Goal: Check status: Check status

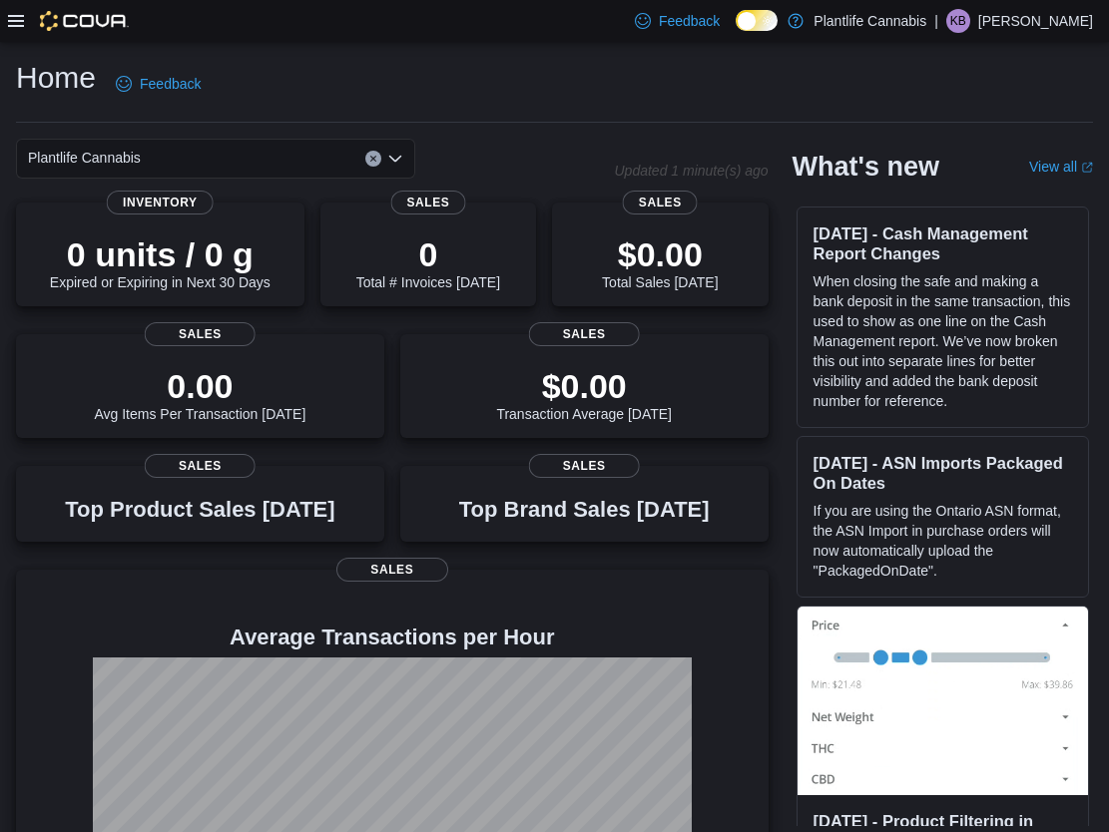
click at [13, 25] on icon at bounding box center [16, 21] width 16 height 12
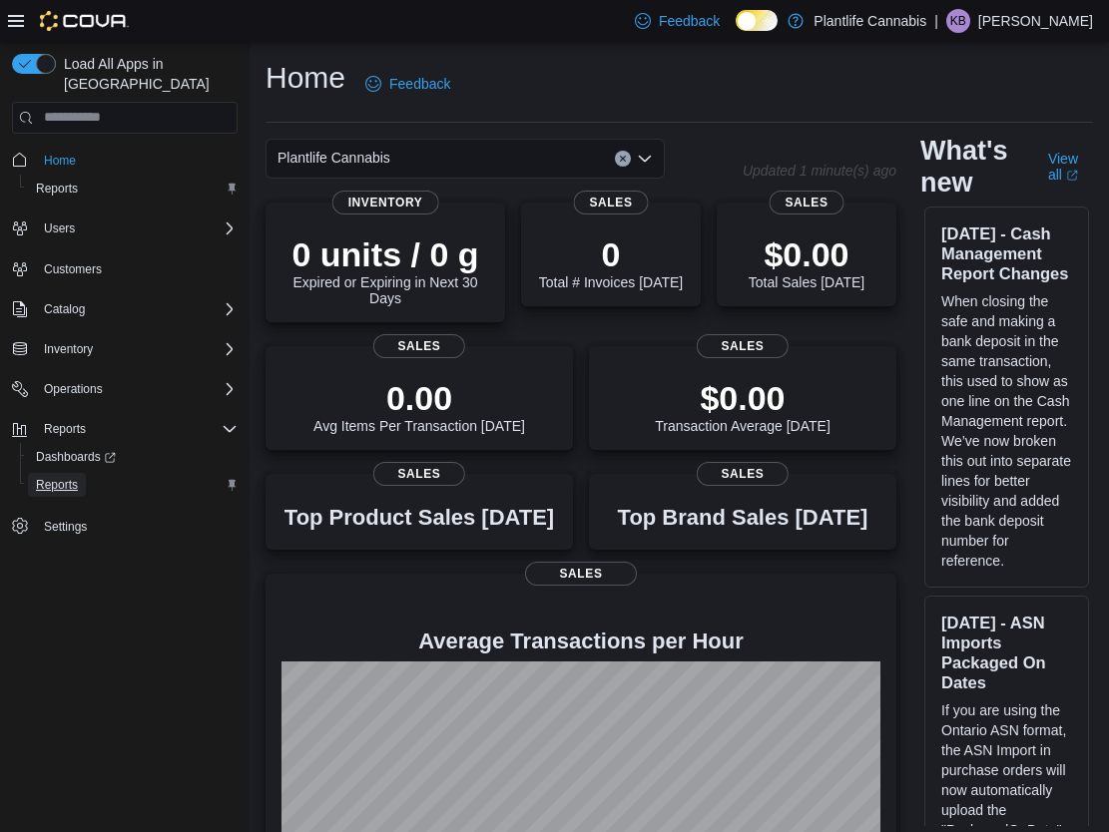
click at [59, 477] on span "Reports" at bounding box center [57, 485] width 42 height 16
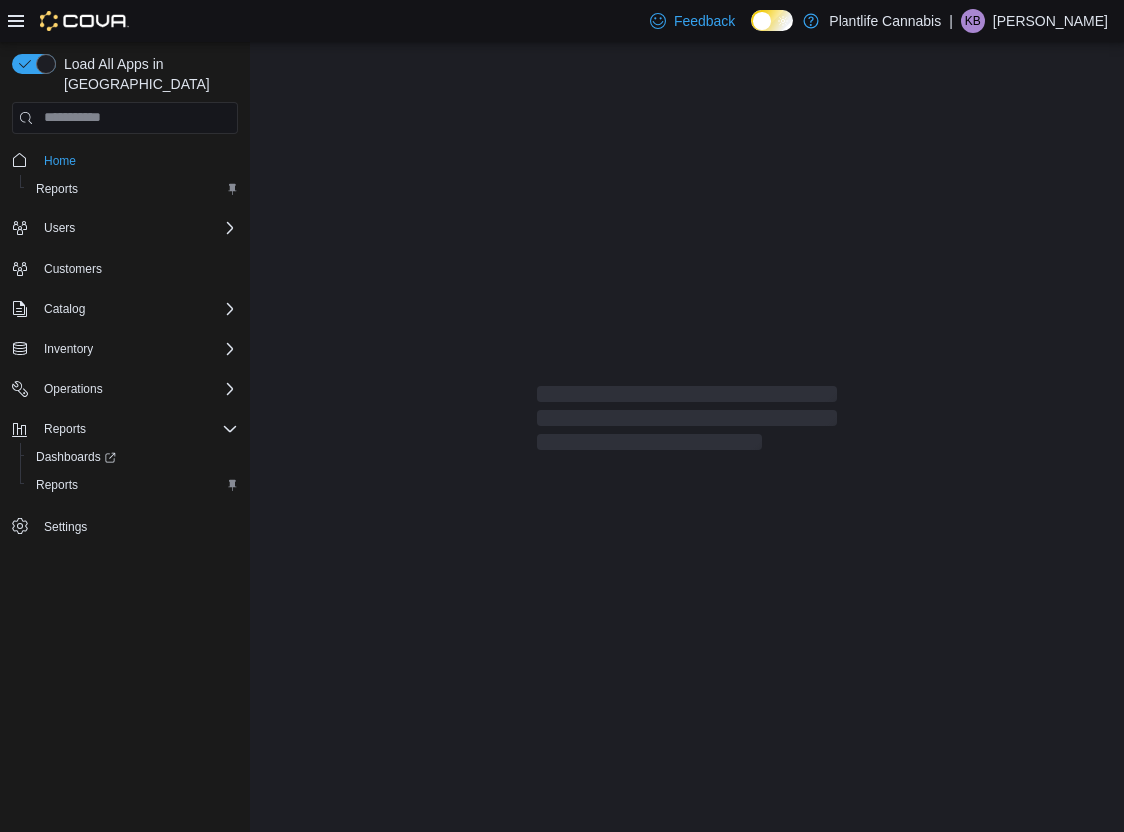
click at [14, 19] on icon at bounding box center [16, 21] width 16 height 16
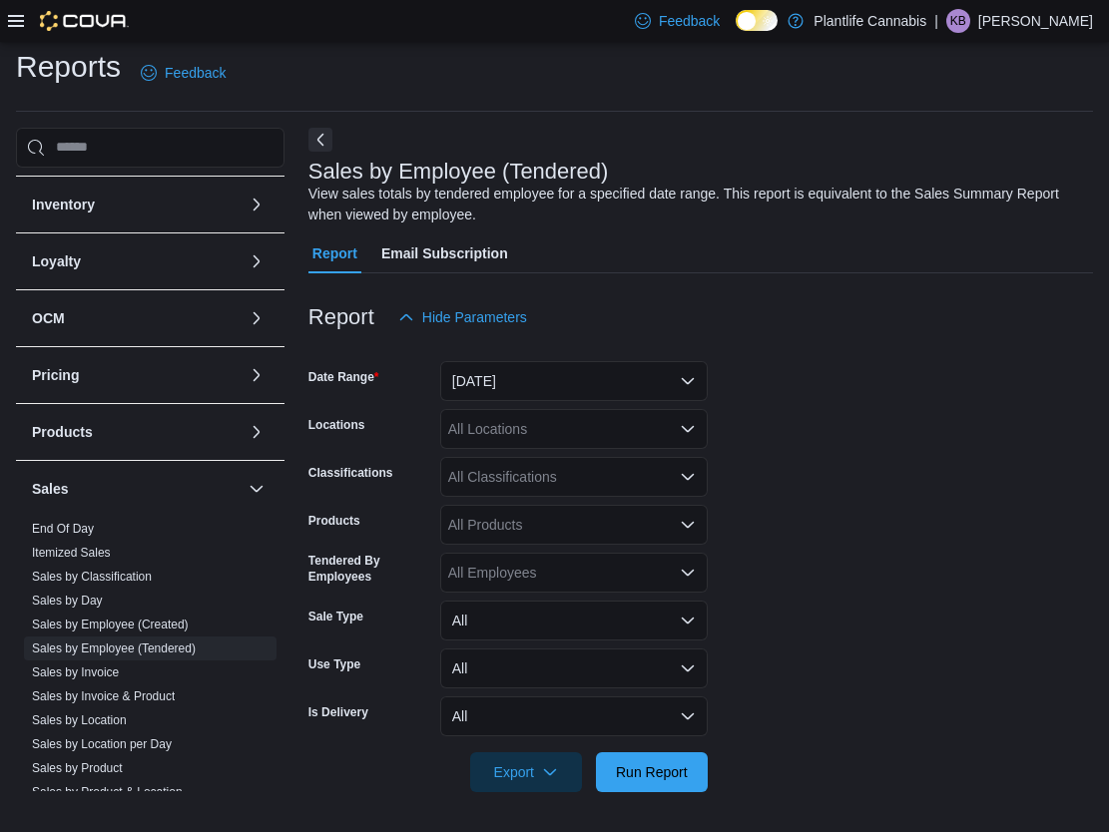
scroll to position [263, 0]
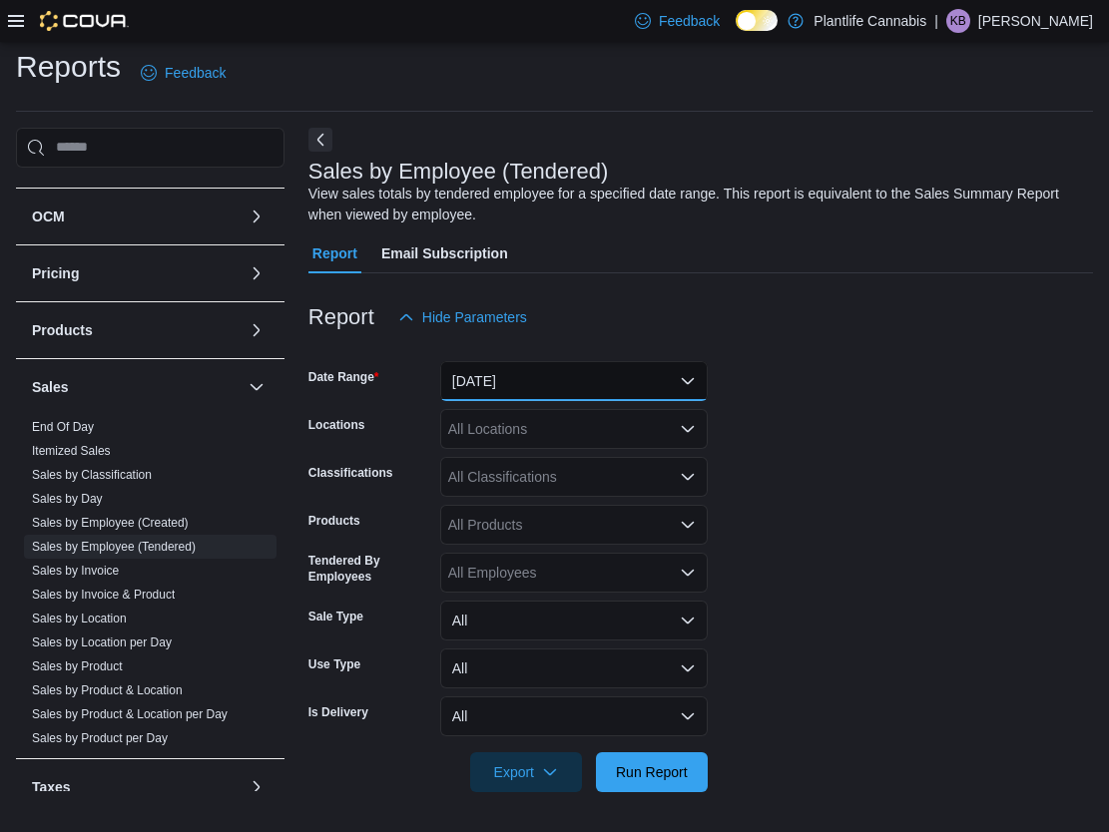
click at [515, 381] on button "Yesterday" at bounding box center [573, 381] width 267 height 40
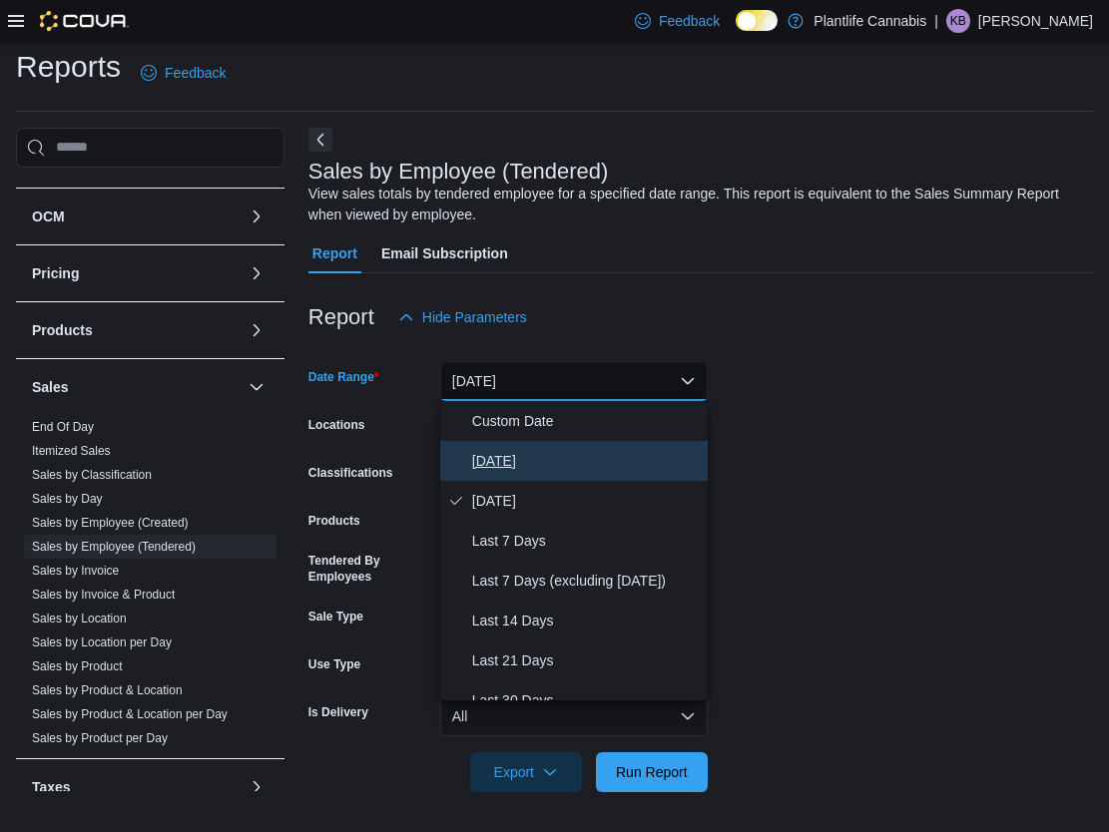
click at [501, 451] on span "Today" at bounding box center [586, 461] width 228 height 24
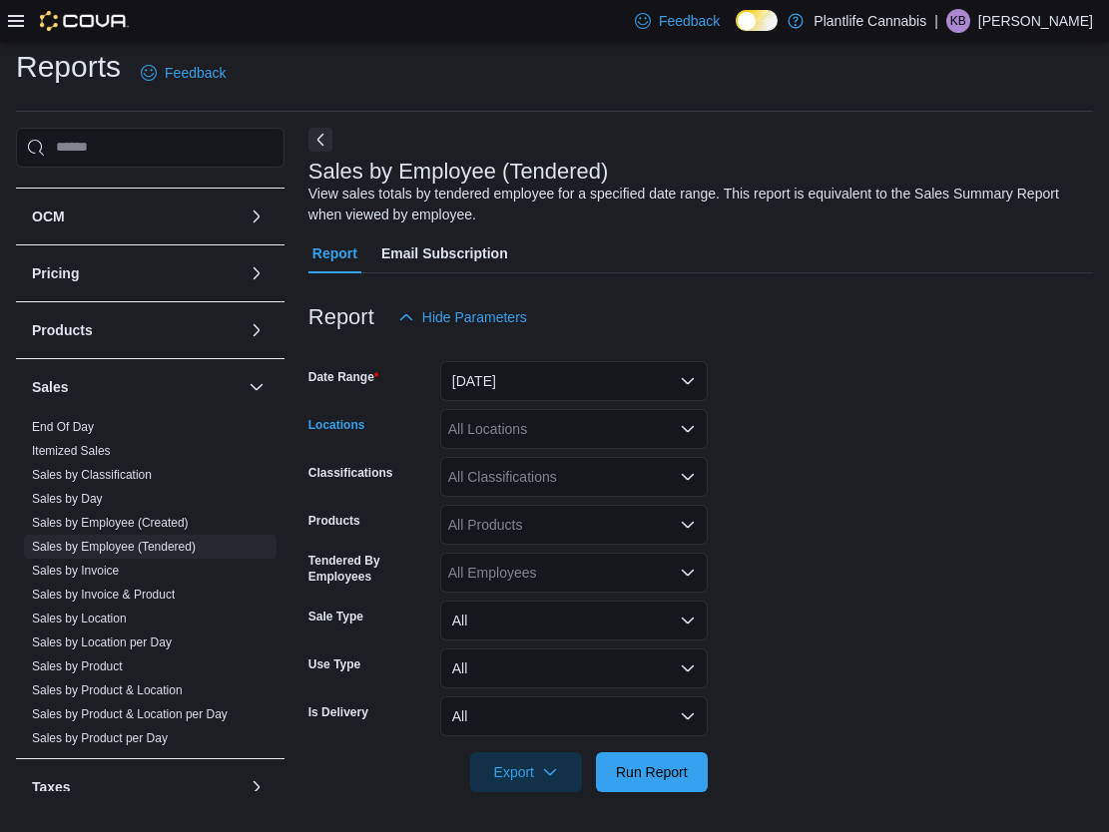
click at [511, 434] on div "All Locations" at bounding box center [573, 429] width 267 height 40
type input "**"
click at [501, 463] on span "Emerald Hills" at bounding box center [534, 463] width 82 height 20
click at [632, 774] on span "Run Report" at bounding box center [652, 771] width 72 height 20
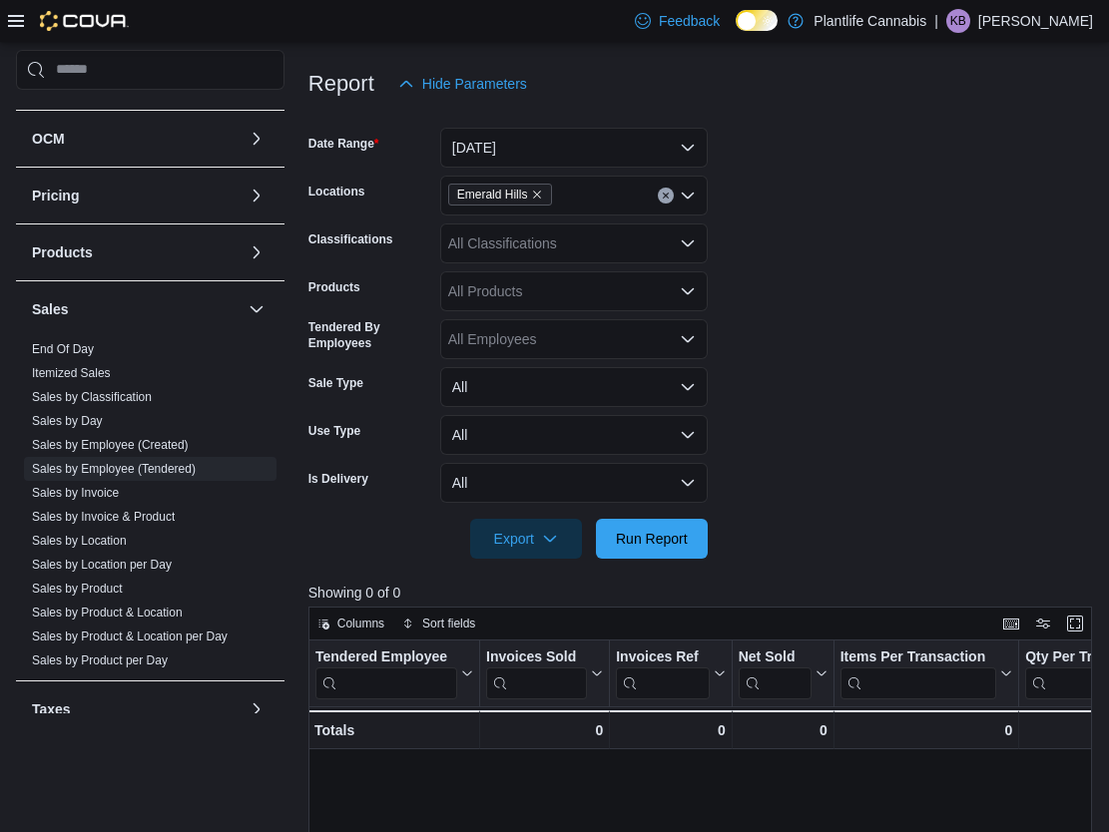
scroll to position [535, 0]
